Goal: Information Seeking & Learning: Learn about a topic

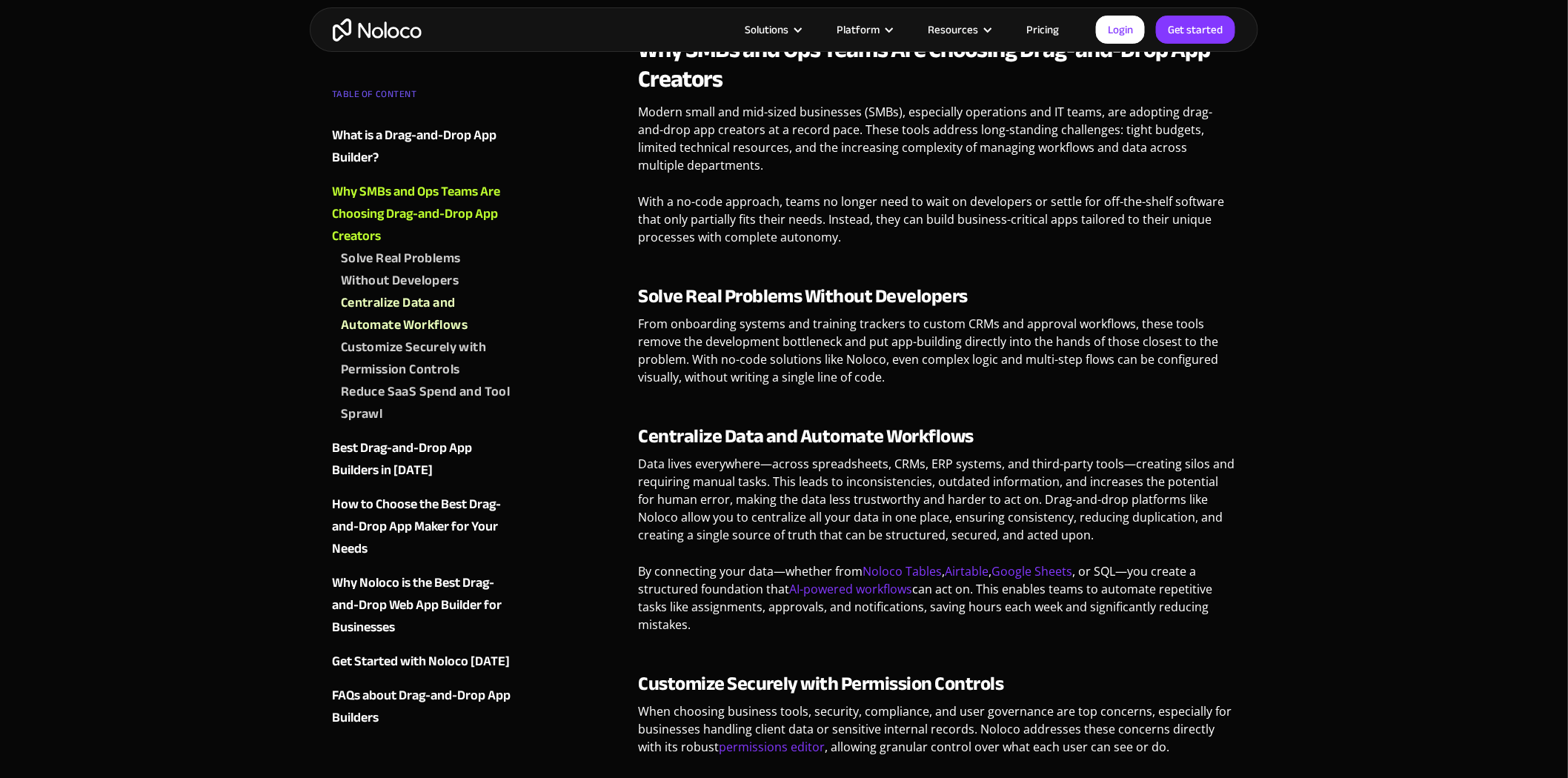
scroll to position [1730, 0]
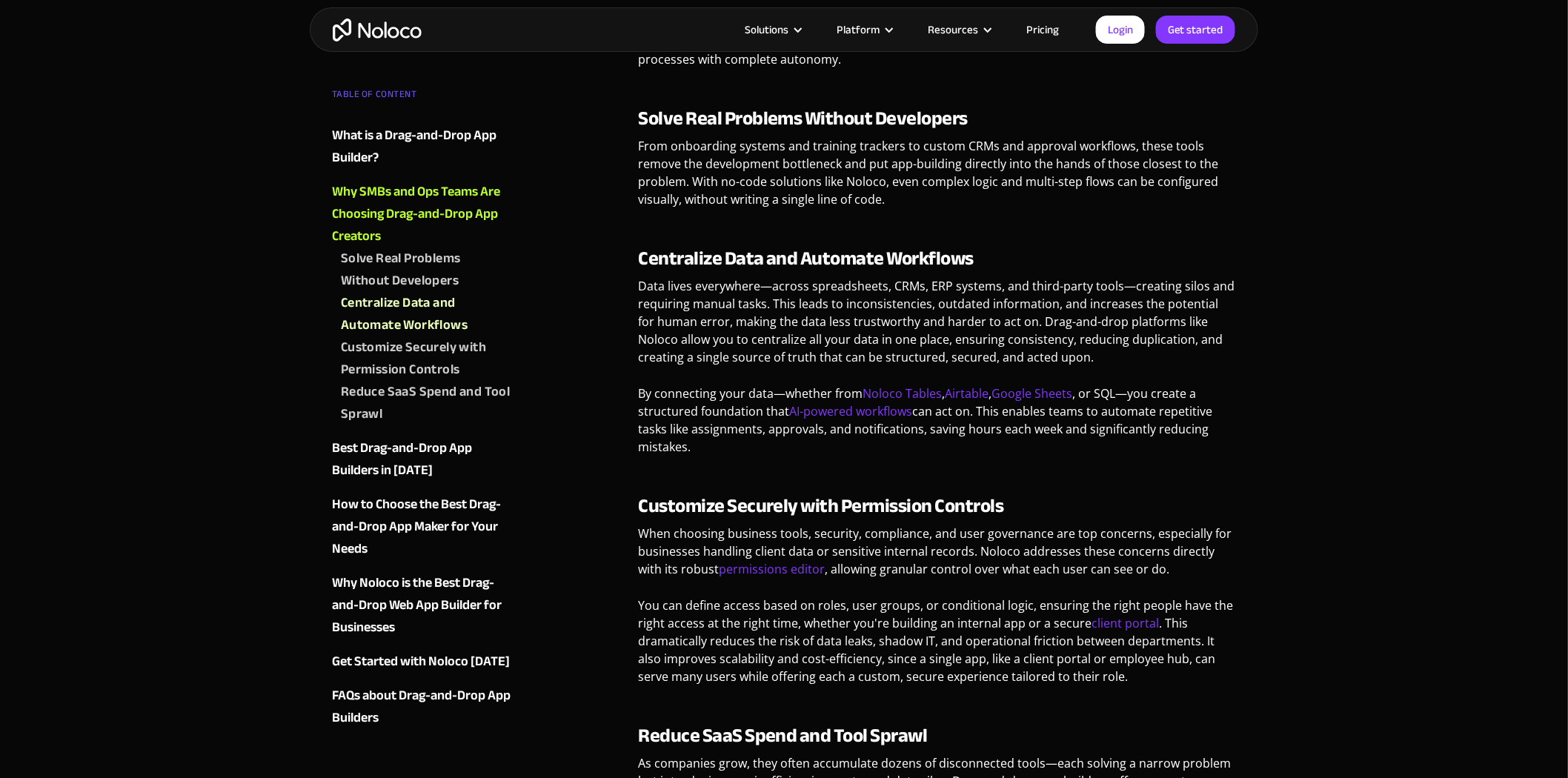
click at [464, 452] on div "Best Drag-and-Drop App Builders in [DATE]" at bounding box center [421, 460] width 179 height 44
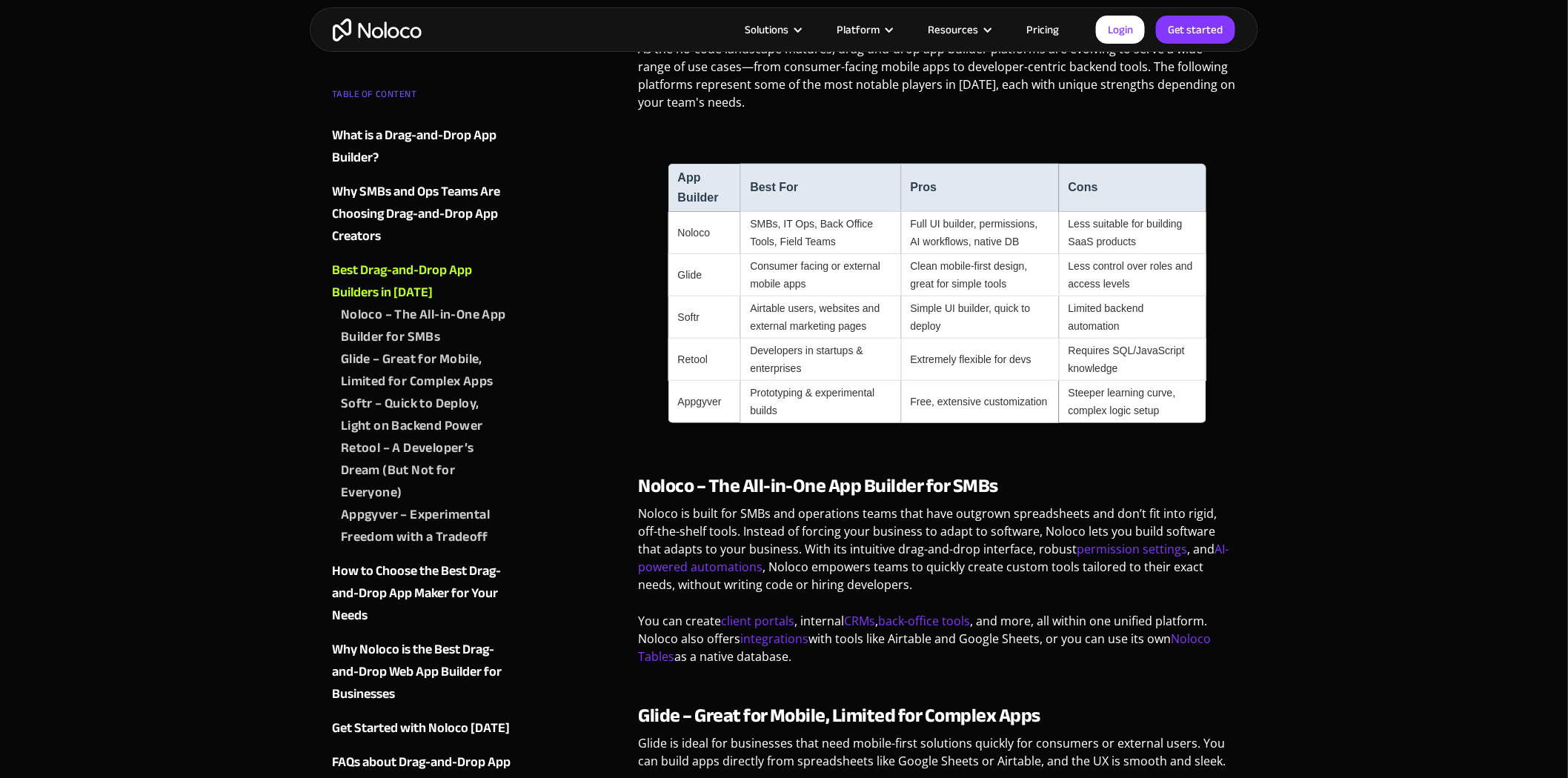
click at [1052, 28] on link "Pricing" at bounding box center [1042, 30] width 70 height 19
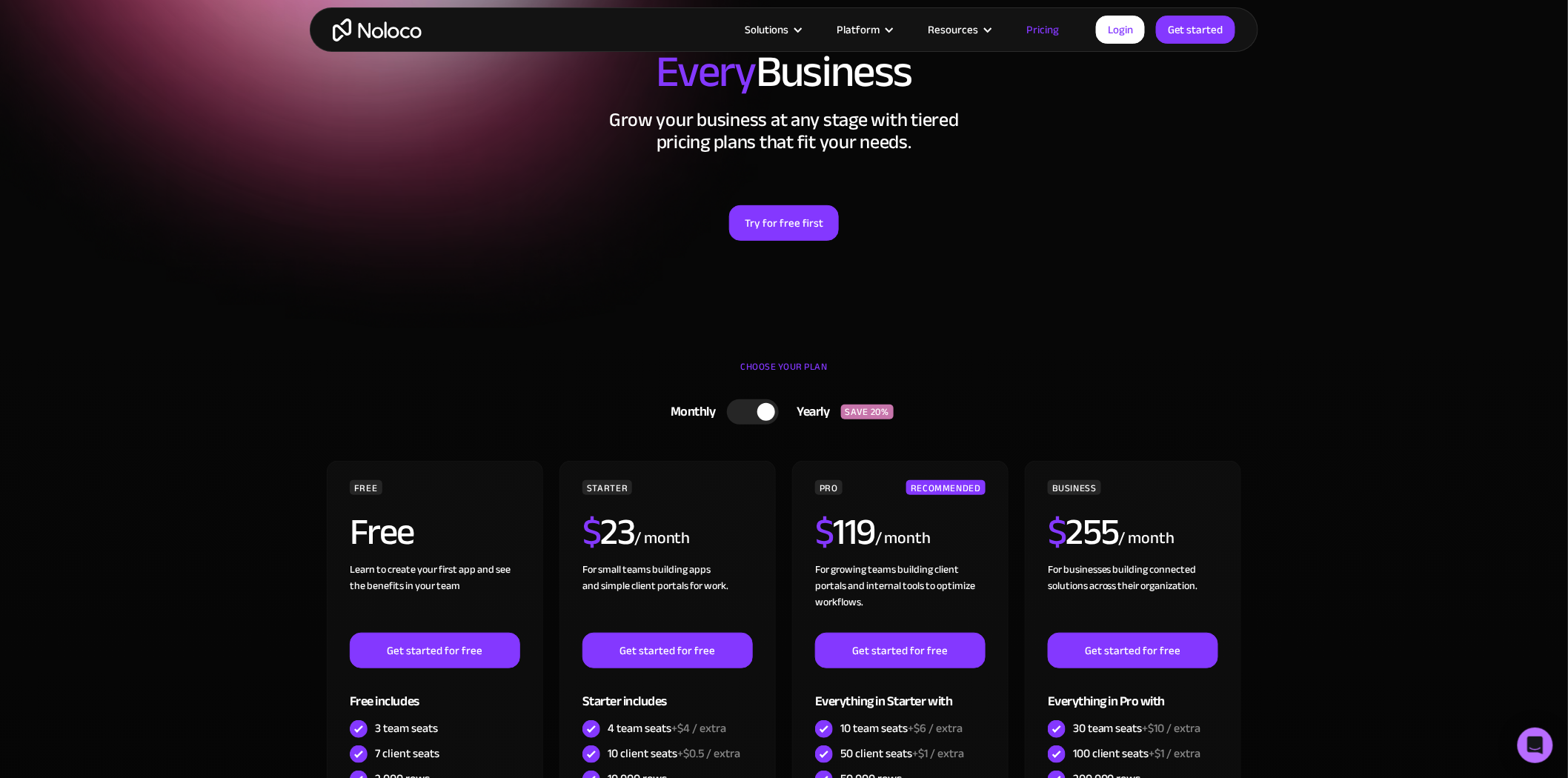
scroll to position [247, 0]
